Goal: Find specific fact: Find specific fact

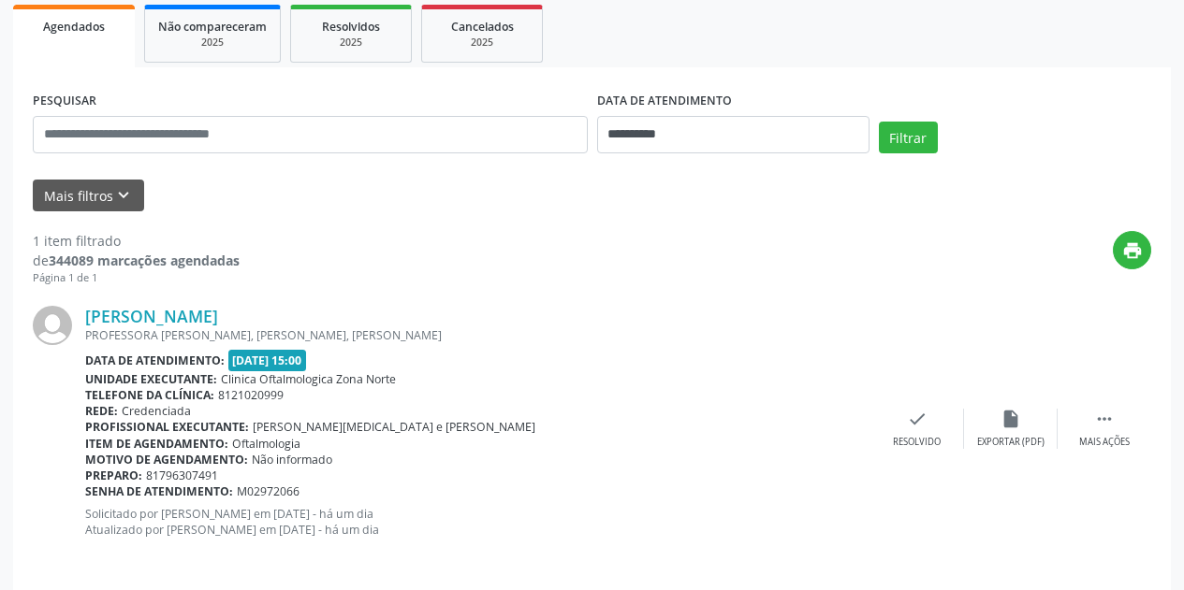
scroll to position [289, 0]
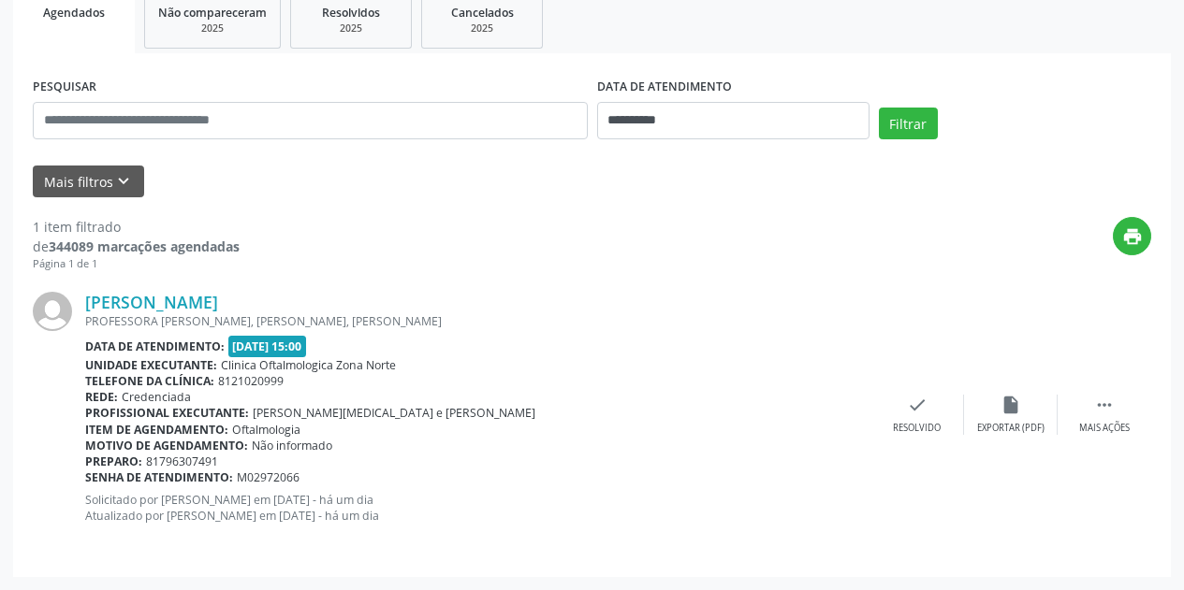
drag, startPoint x: 313, startPoint y: 481, endPoint x: 90, endPoint y: 476, distance: 222.8
click at [90, 476] on div "Senha de atendimento: M02972066" at bounding box center [477, 478] width 785 height 16
click at [103, 476] on b "Senha de atendimento:" at bounding box center [159, 478] width 148 height 16
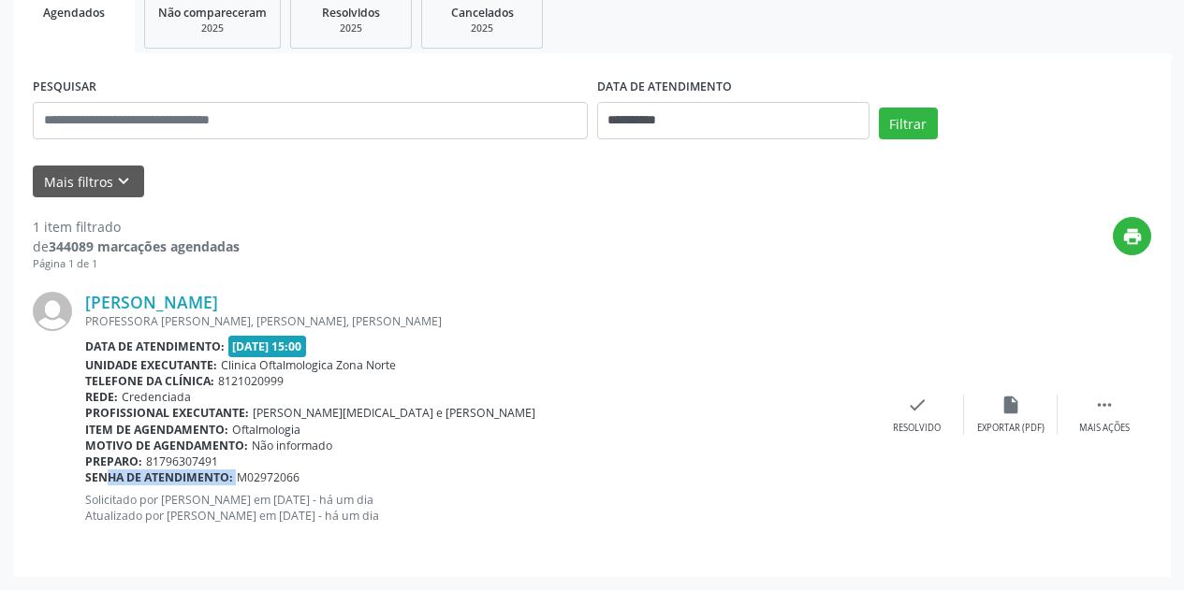
click at [211, 480] on b "Senha de atendimento:" at bounding box center [159, 478] width 148 height 16
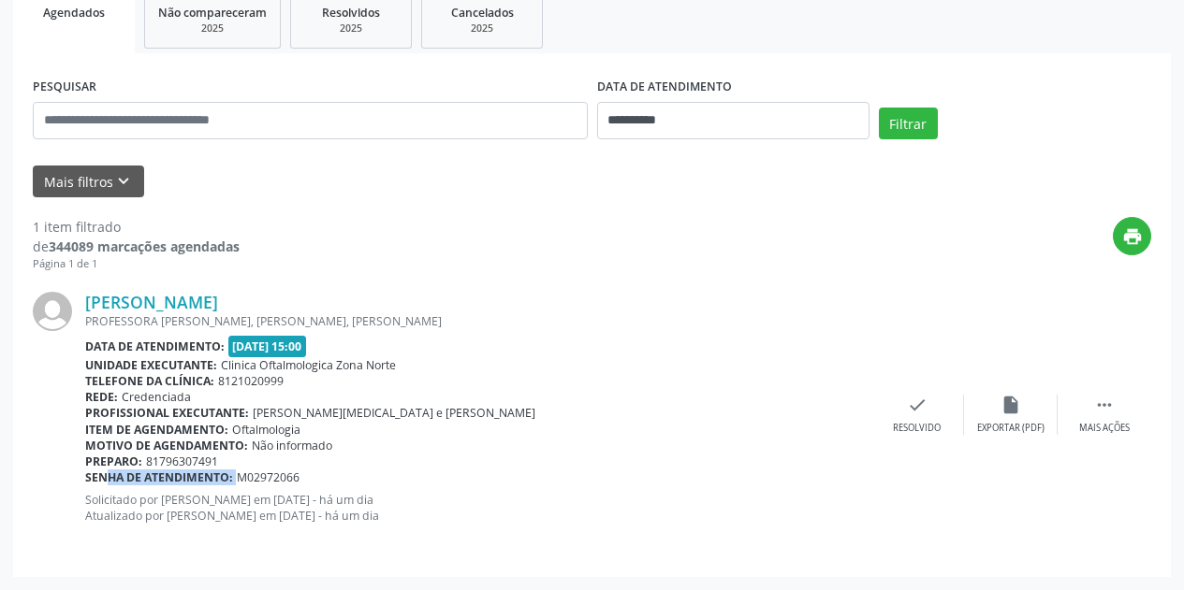
drag, startPoint x: 309, startPoint y: 479, endPoint x: 85, endPoint y: 479, distance: 223.7
click at [85, 479] on div "Senha de atendimento: M02972066" at bounding box center [477, 478] width 785 height 16
copy div "Senha de atendimento: M02972066"
